Goal: Find contact information: Find contact information

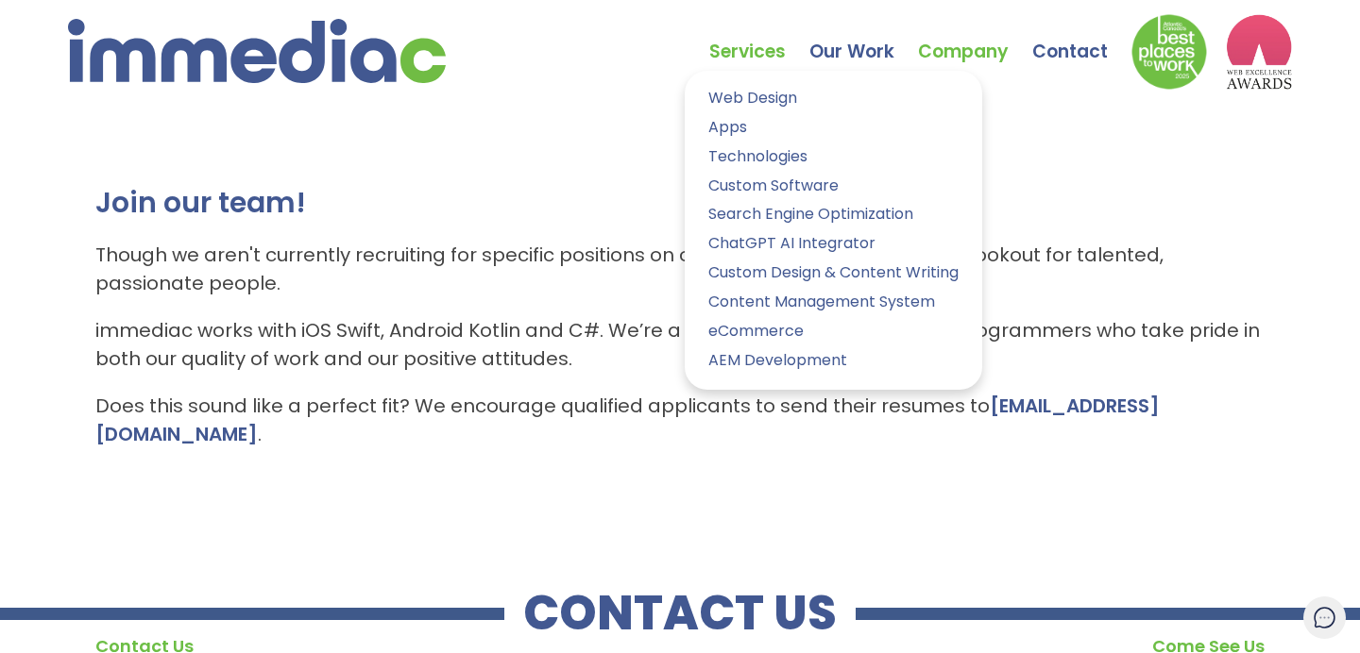
click at [743, 48] on link "Services" at bounding box center [759, 38] width 100 height 66
click at [248, 62] on img at bounding box center [257, 51] width 378 height 64
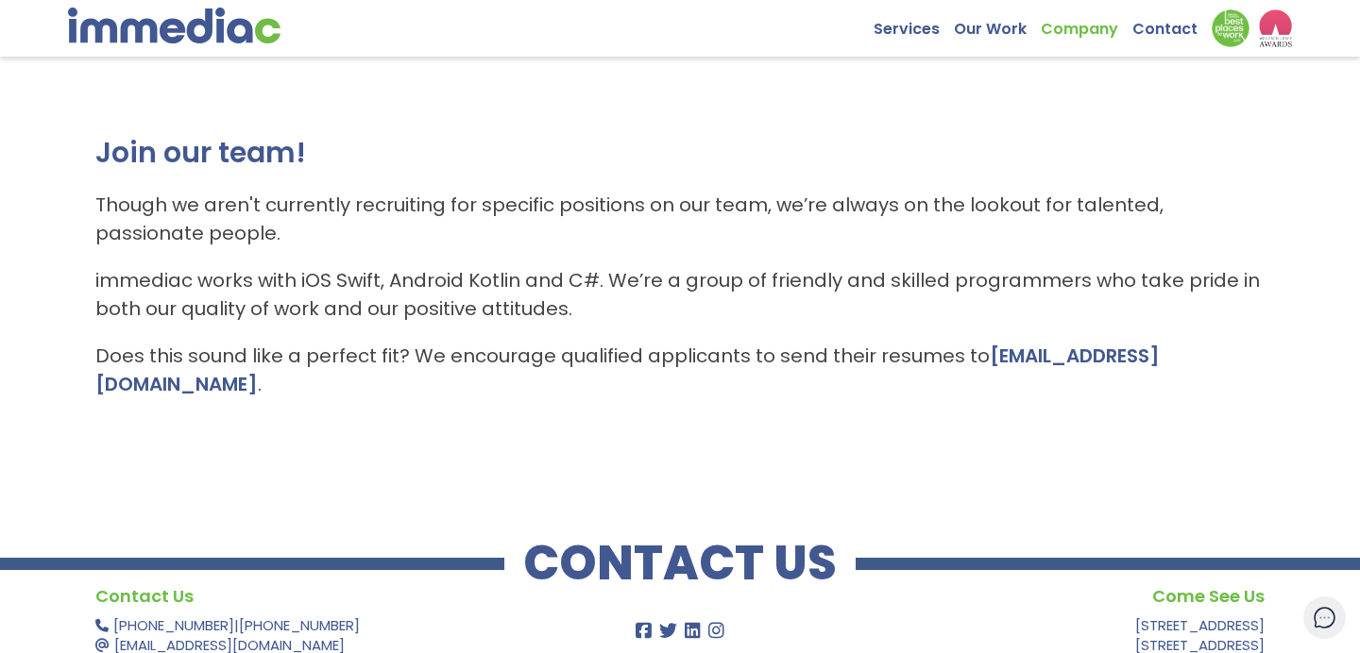
scroll to position [113, 0]
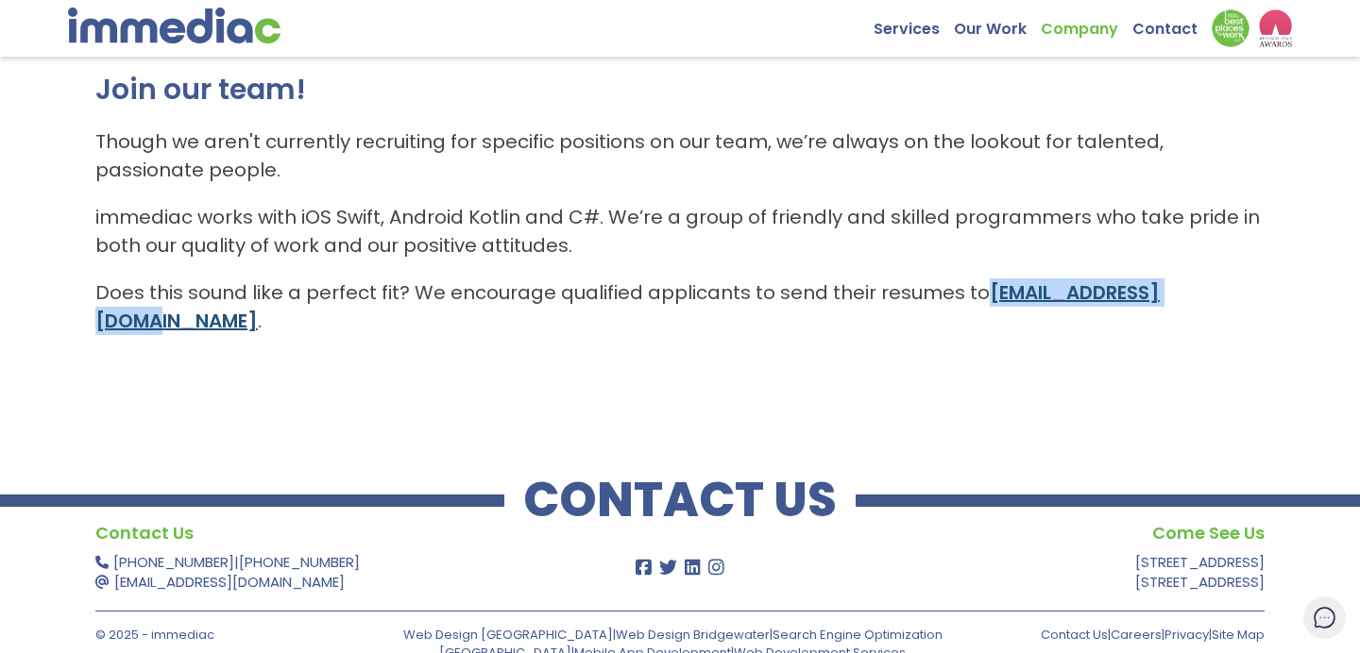
drag, startPoint x: 976, startPoint y: 295, endPoint x: 1212, endPoint y: 292, distance: 235.1
click at [1217, 291] on p "Does this sound like a perfect fit? We encourage qualified applicants to send t…" at bounding box center [679, 307] width 1169 height 57
copy link "careers@immediac.com"
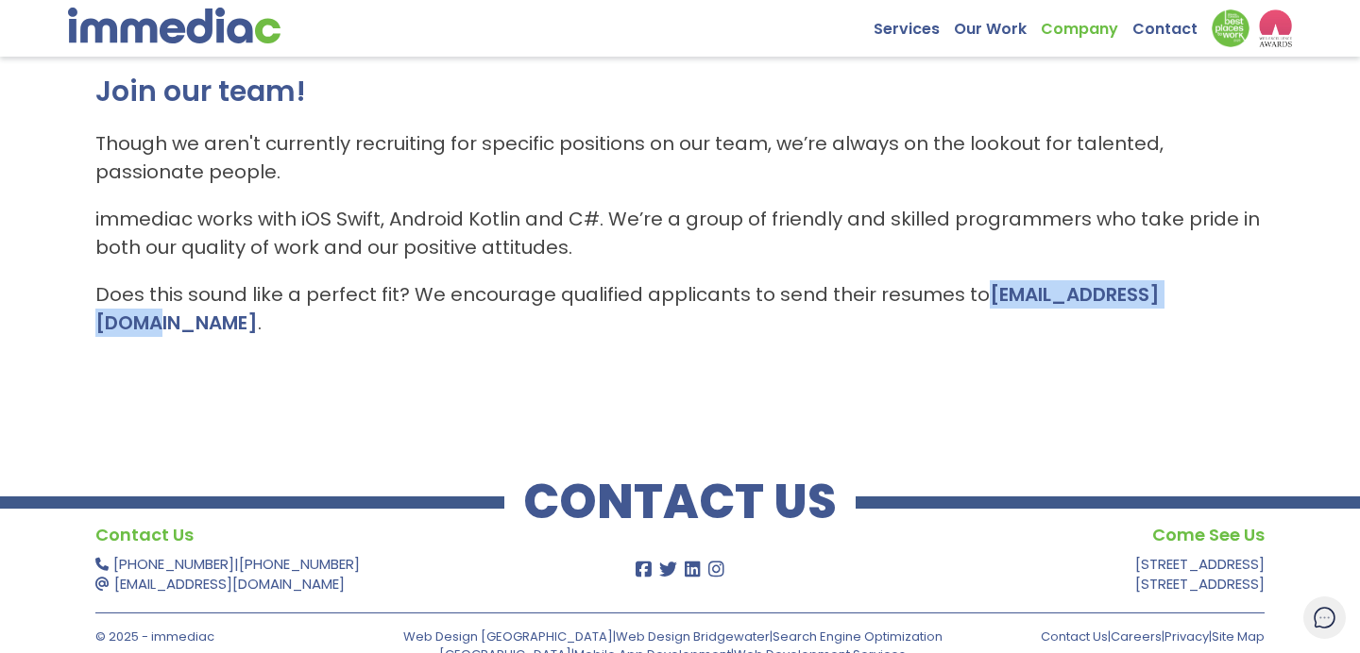
scroll to position [110, 0]
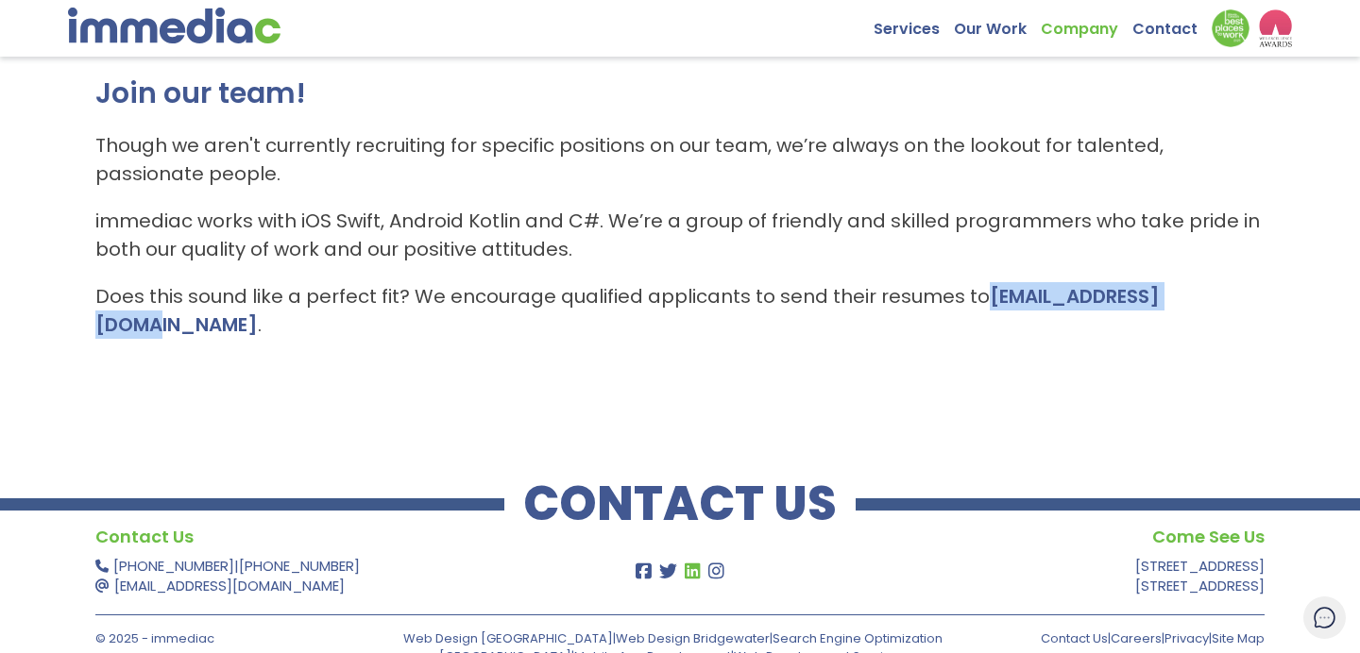
click at [693, 563] on icon at bounding box center [693, 572] width 20 height 18
